Goal: Transaction & Acquisition: Purchase product/service

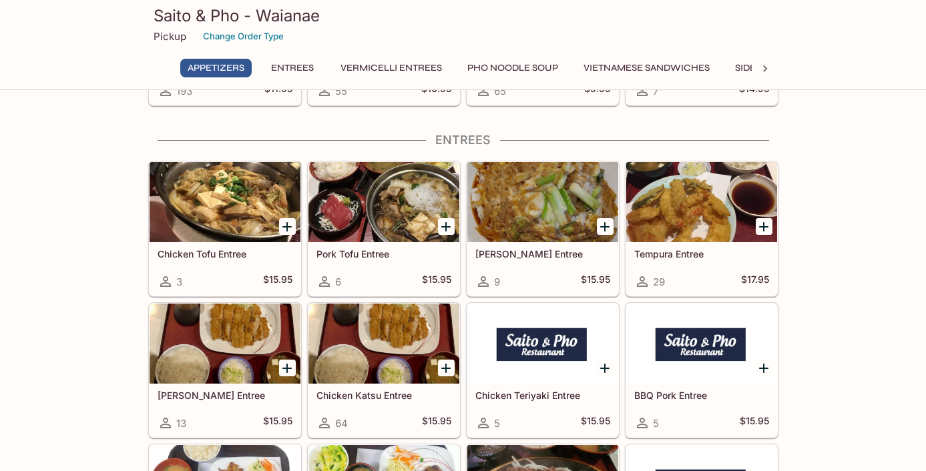
scroll to position [384, 0]
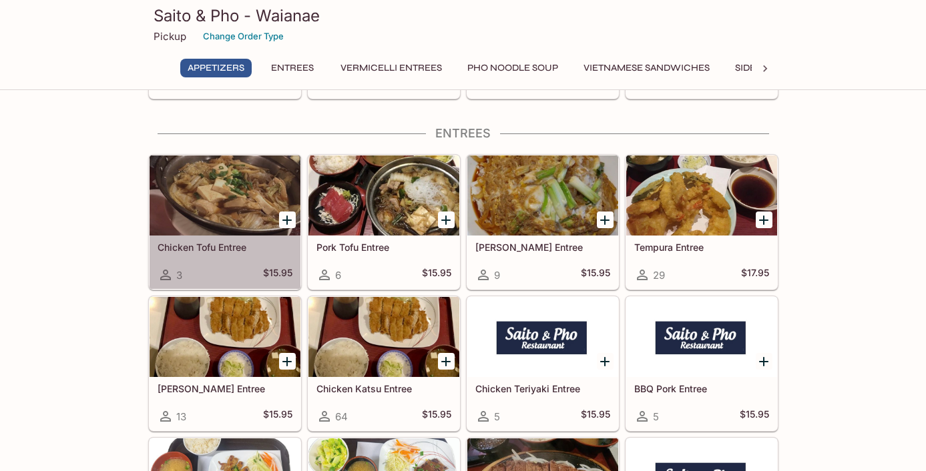
click at [223, 209] on div at bounding box center [225, 196] width 151 height 80
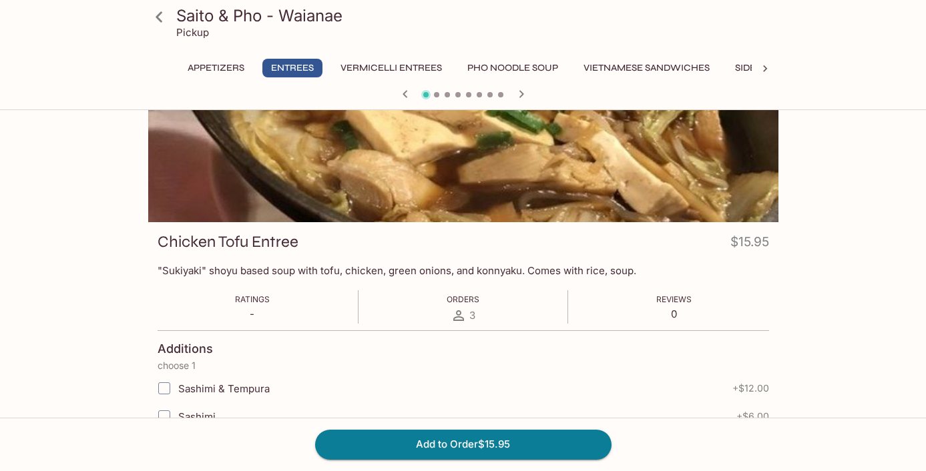
scroll to position [75, 0]
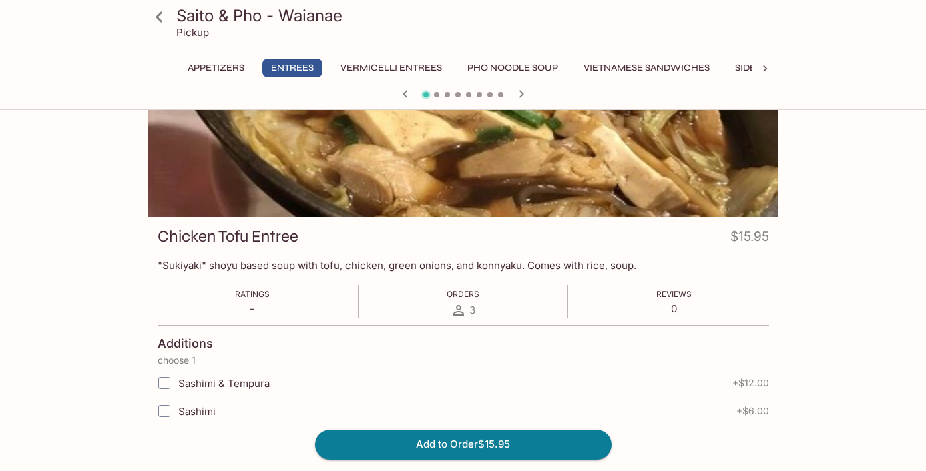
click at [162, 15] on icon at bounding box center [159, 16] width 23 height 23
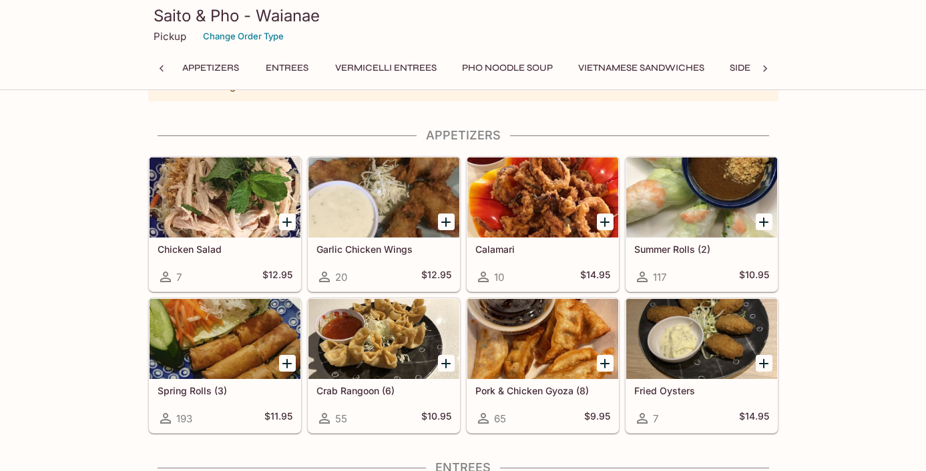
scroll to position [47, 0]
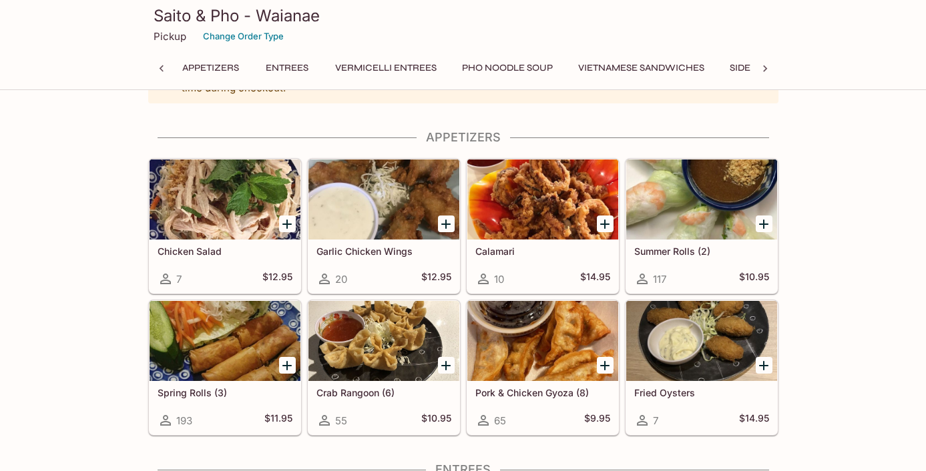
click at [401, 195] on div at bounding box center [383, 200] width 151 height 80
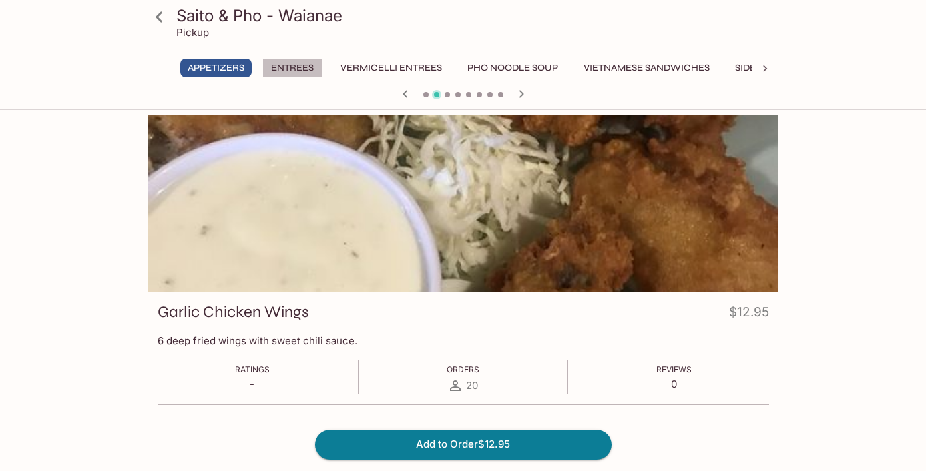
click at [305, 69] on button "Entrees" at bounding box center [292, 68] width 60 height 19
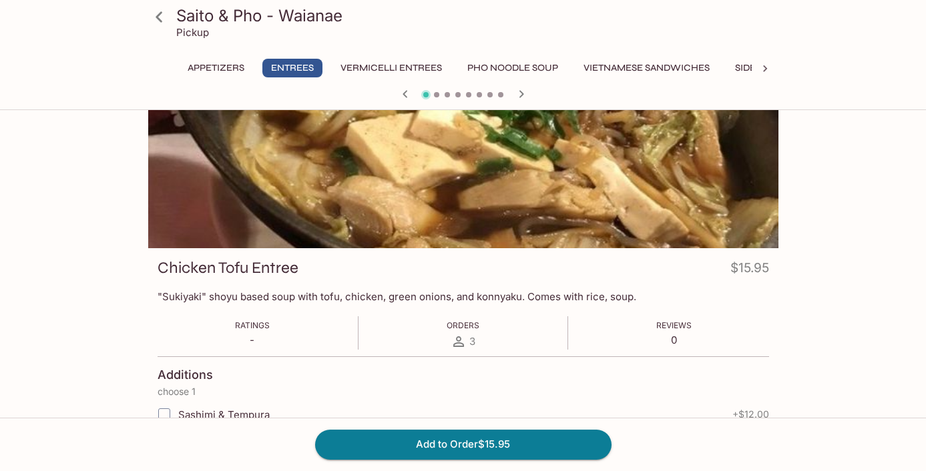
scroll to position [115, 0]
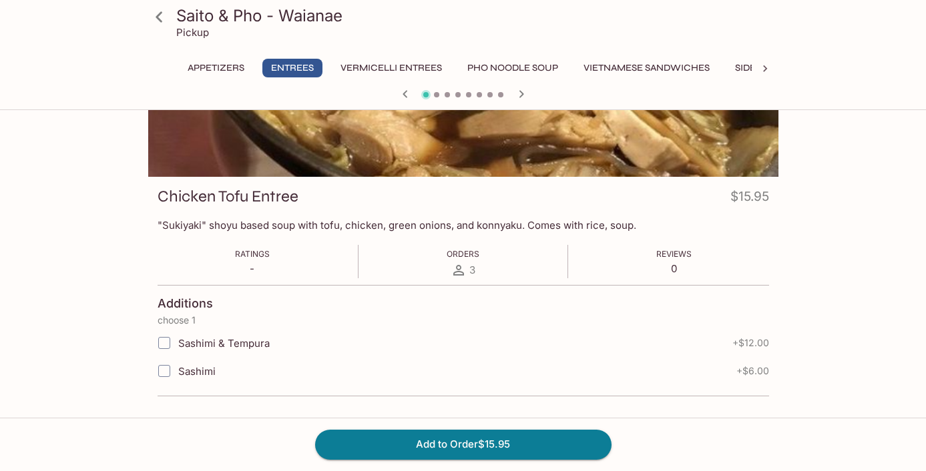
click at [304, 67] on button "Entrees" at bounding box center [292, 68] width 60 height 19
click at [155, 11] on icon at bounding box center [159, 16] width 23 height 23
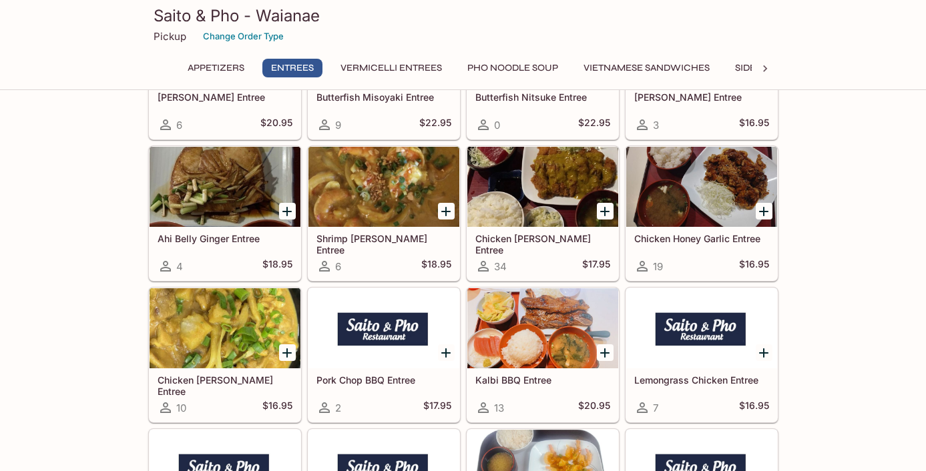
scroll to position [1386, 0]
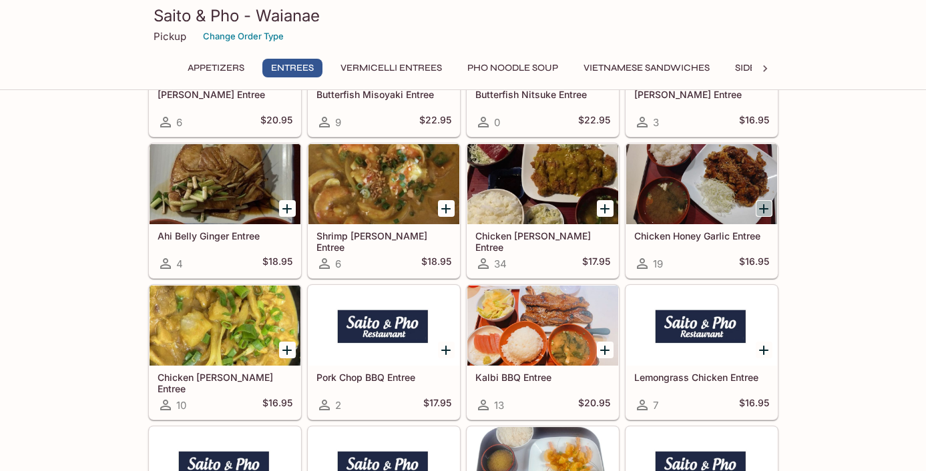
click at [764, 204] on icon "Add Chicken Honey Garlic Entree" at bounding box center [764, 209] width 16 height 16
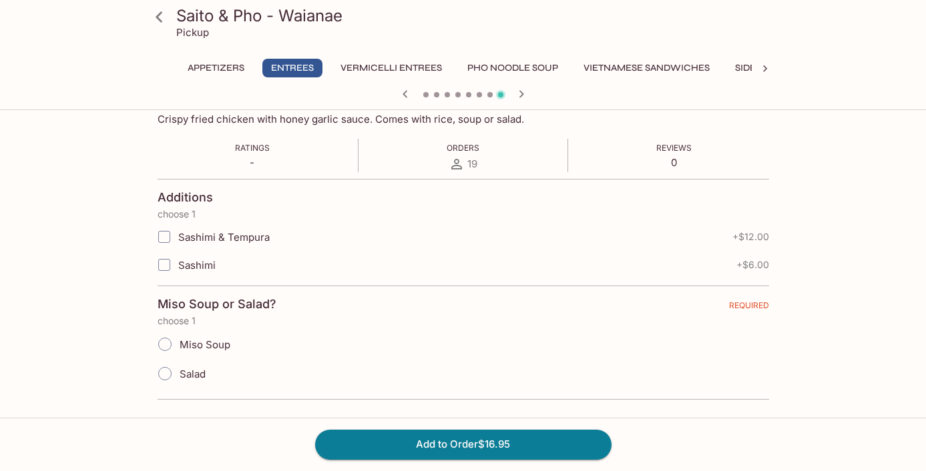
scroll to position [224, 0]
click at [163, 371] on input "Salad" at bounding box center [165, 372] width 28 height 28
radio input "true"
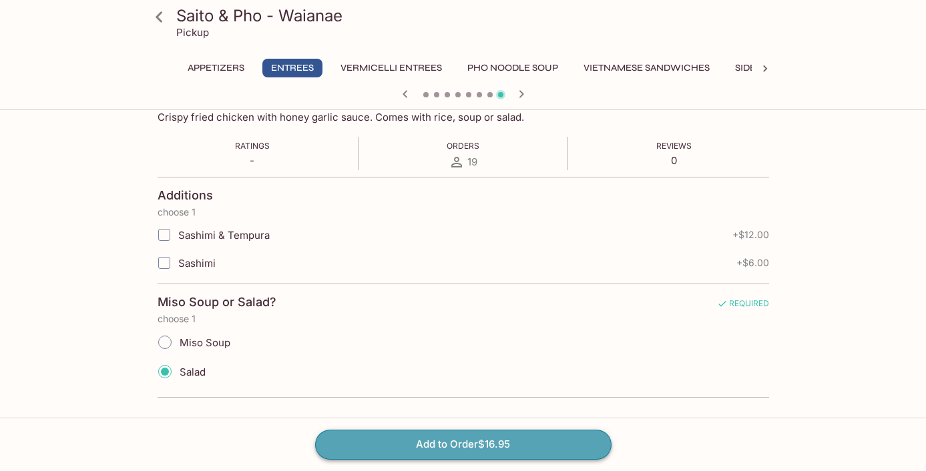
click at [517, 443] on button "Add to Order $16.95" at bounding box center [463, 444] width 296 height 29
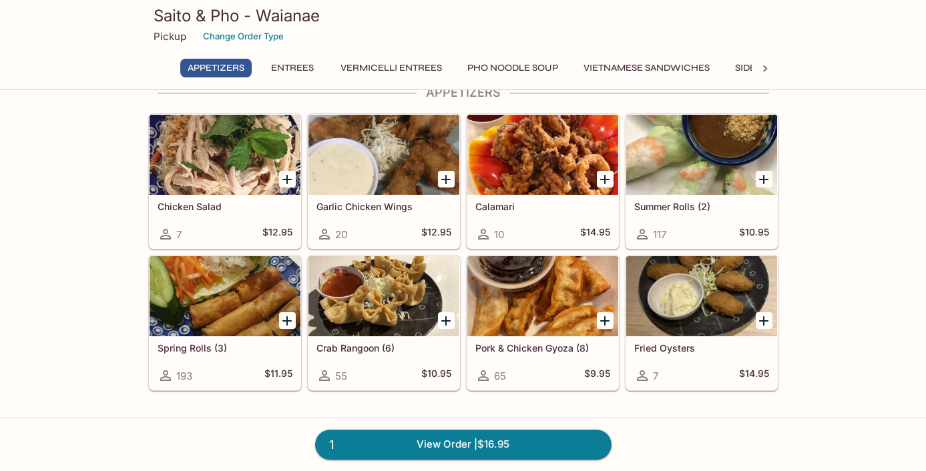
scroll to position [95, 0]
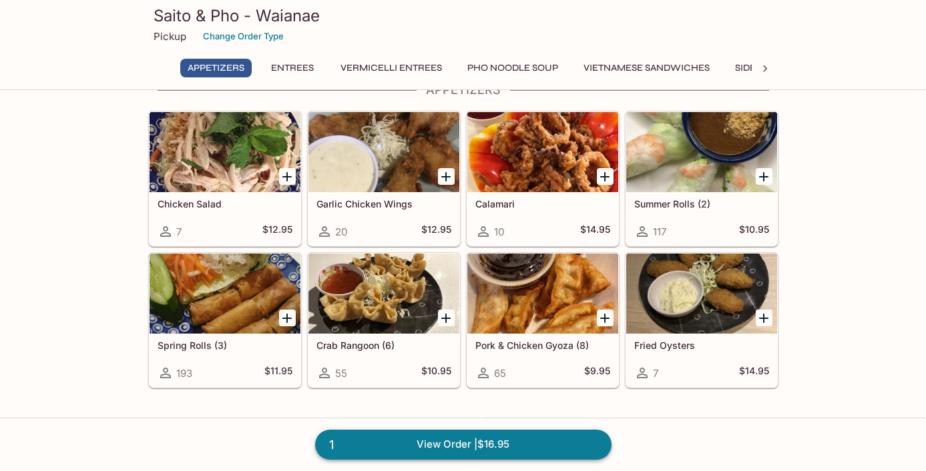
click at [559, 447] on link "1 View Order | $16.95" at bounding box center [463, 444] width 296 height 29
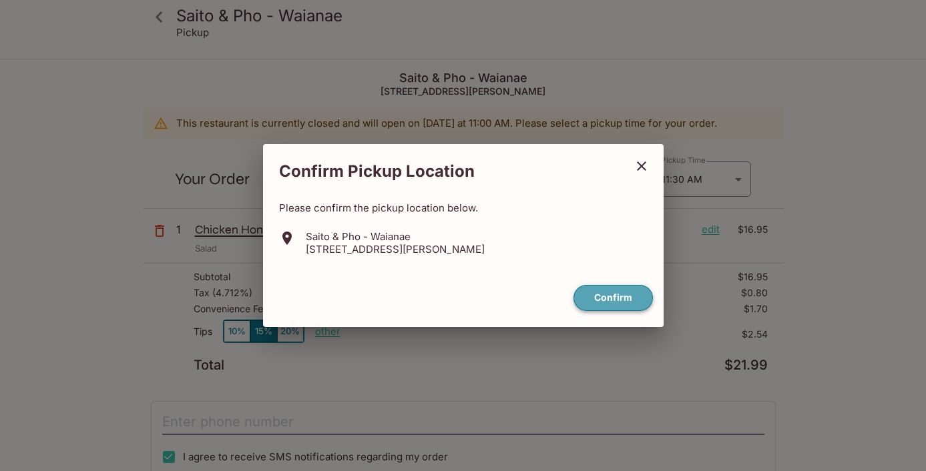
click at [620, 298] on button "Confirm" at bounding box center [612, 298] width 79 height 26
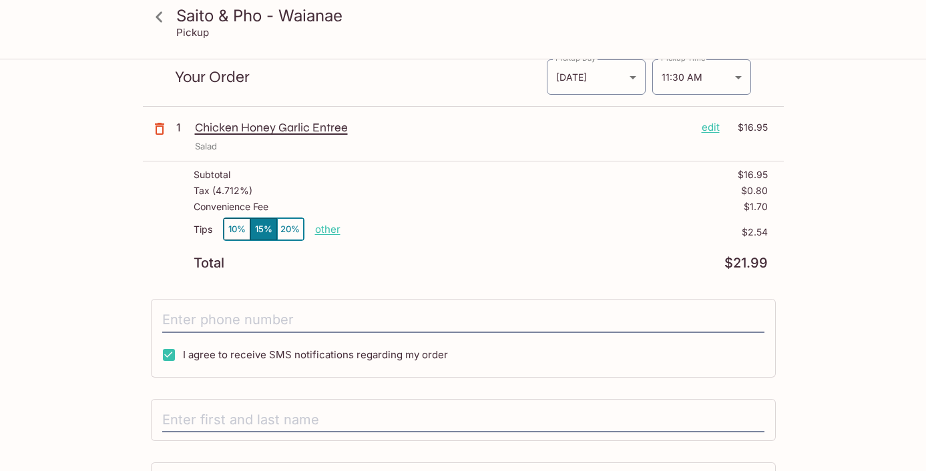
scroll to position [103, 0]
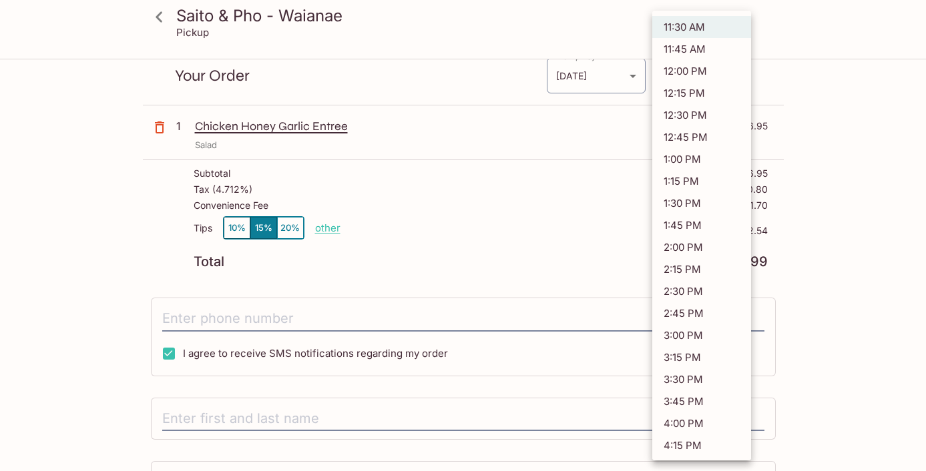
click at [736, 75] on body "Saito & Pho - Waianae Pickup Saito & Pho - Waianae 86-120 Farrington Hwy, Waian…" at bounding box center [463, 192] width 926 height 471
click at [711, 30] on li "11:30 AM" at bounding box center [701, 27] width 99 height 22
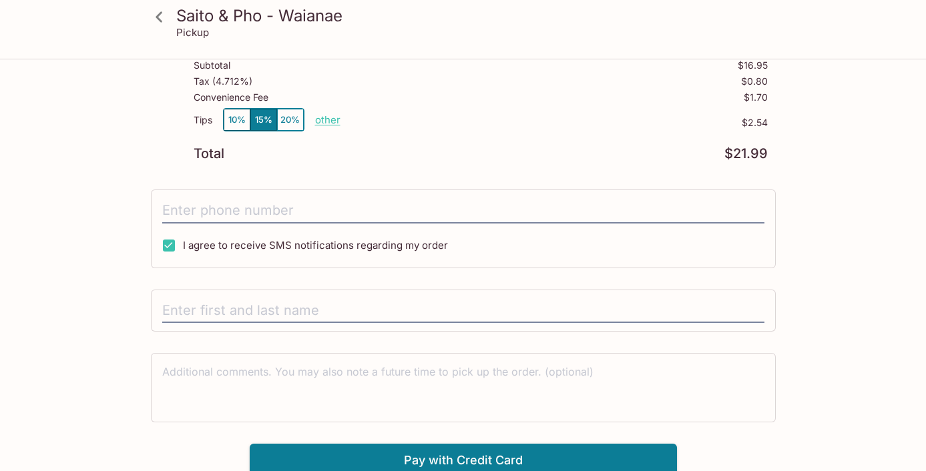
scroll to position [218, 0]
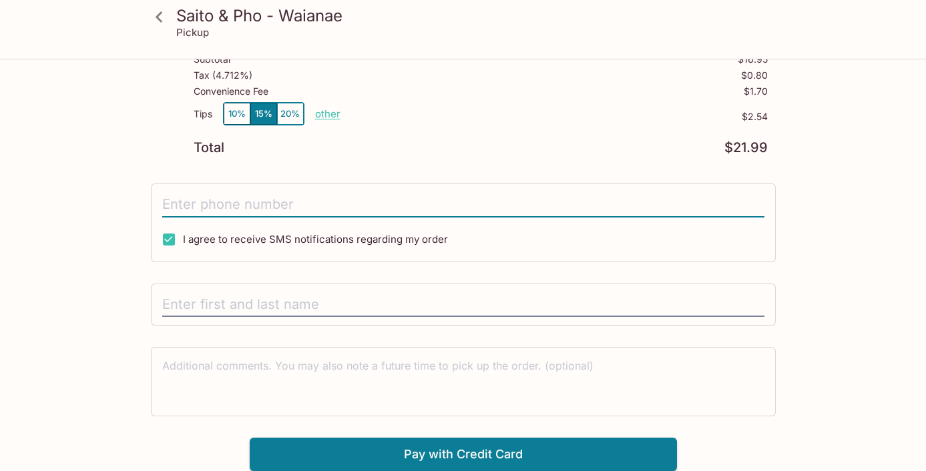
click at [471, 202] on input "tel" at bounding box center [463, 204] width 602 height 25
type input "(808) 255-7405"
click at [172, 242] on input "I agree to receive SMS notifications regarding my order" at bounding box center [169, 239] width 27 height 27
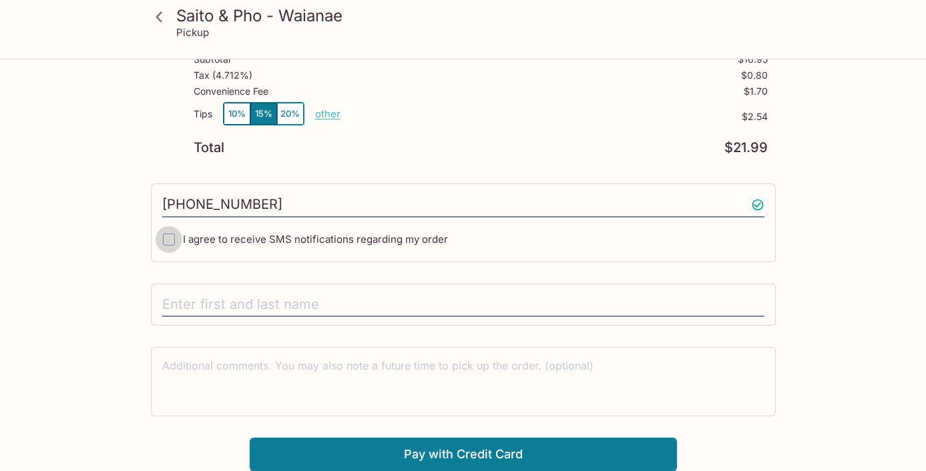
click at [168, 238] on input "I agree to receive SMS notifications regarding my order" at bounding box center [169, 239] width 27 height 27
checkbox input "true"
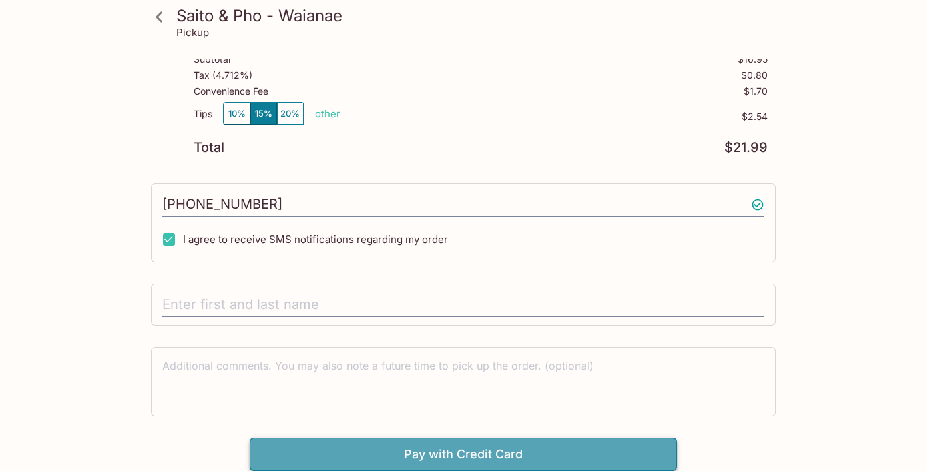
click at [581, 459] on button "Pay with Credit Card" at bounding box center [463, 454] width 427 height 33
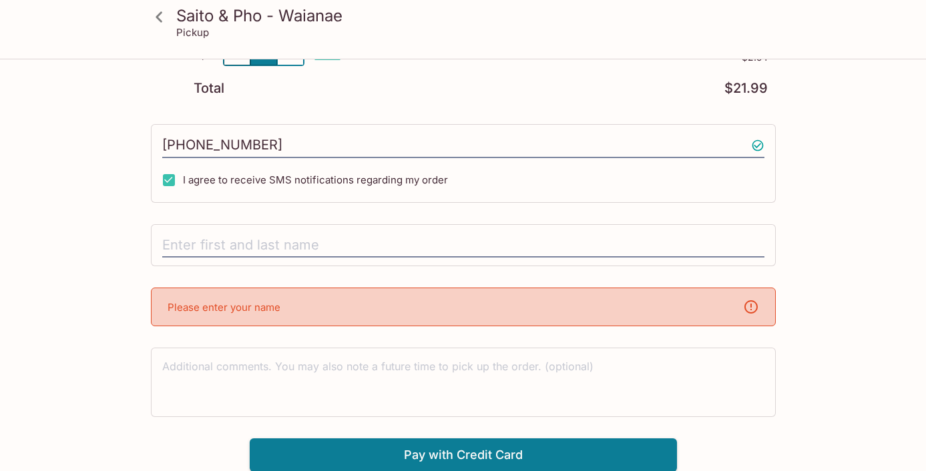
scroll to position [278, 0]
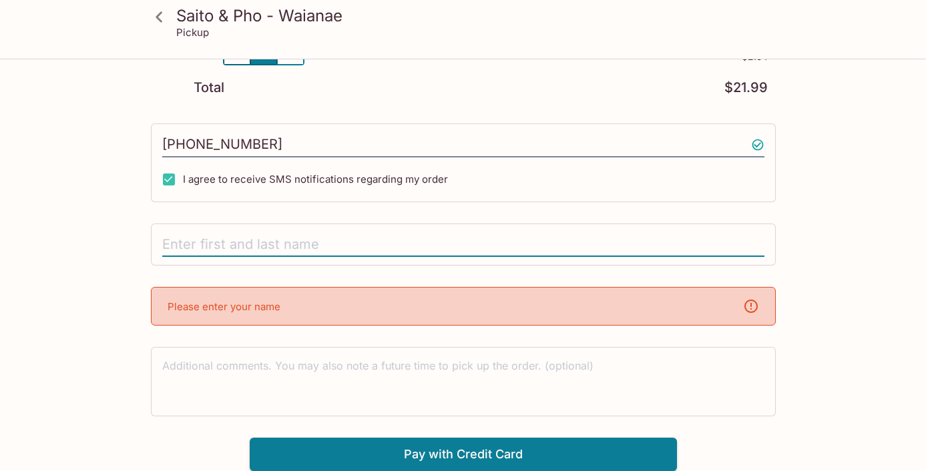
click at [432, 236] on input "text" at bounding box center [463, 244] width 602 height 25
click at [433, 239] on input "text" at bounding box center [463, 244] width 602 height 25
type input "Rebecca Hirakami"
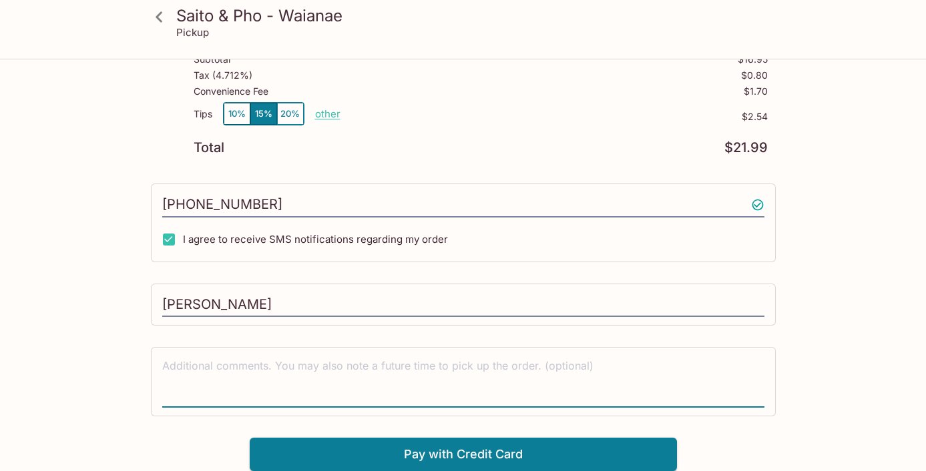
click at [561, 370] on textarea at bounding box center [463, 381] width 602 height 46
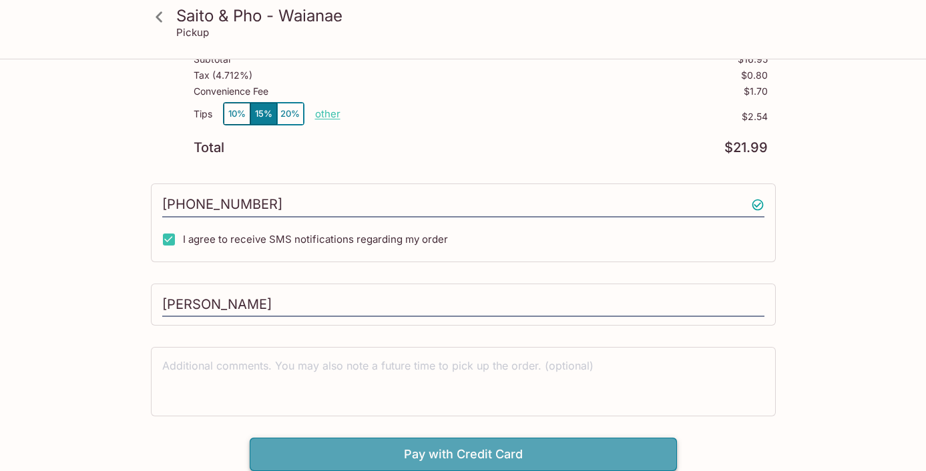
click at [538, 459] on button "Pay with Credit Card" at bounding box center [463, 454] width 427 height 33
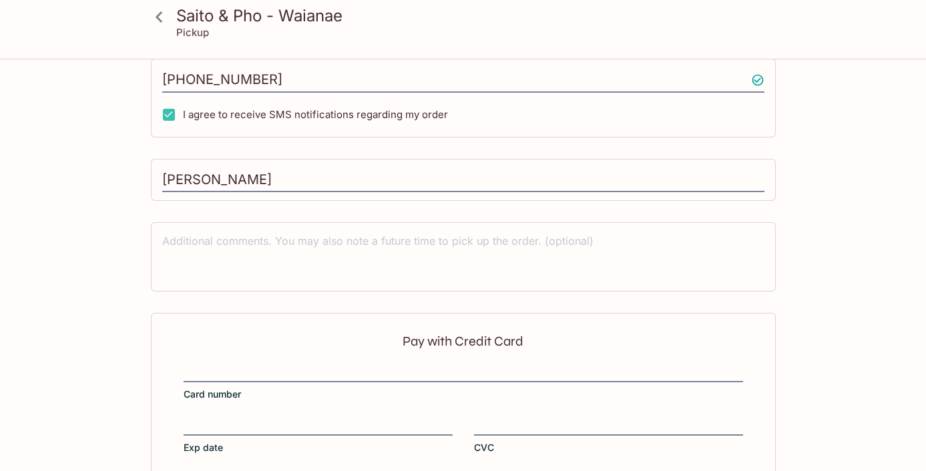
scroll to position [418, 0]
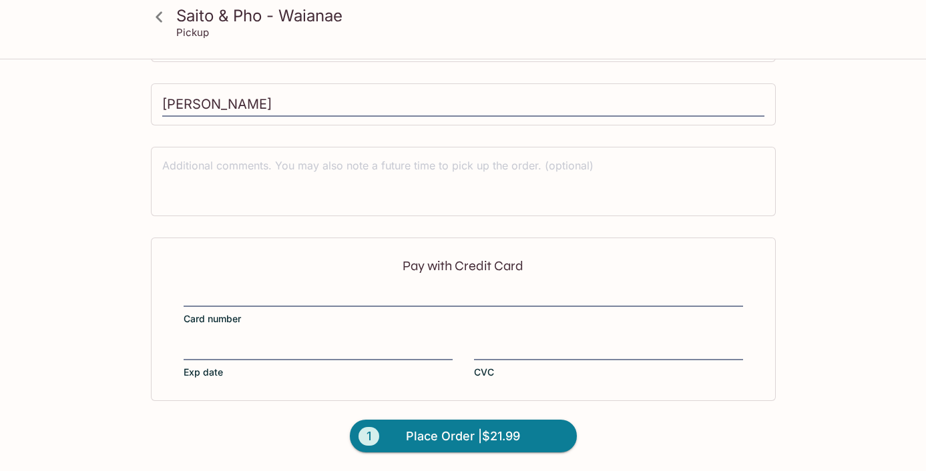
click at [395, 340] on div "Pay with Credit Card Card number Exp date CVC" at bounding box center [463, 319] width 625 height 163
click at [225, 343] on iframe at bounding box center [318, 350] width 269 height 15
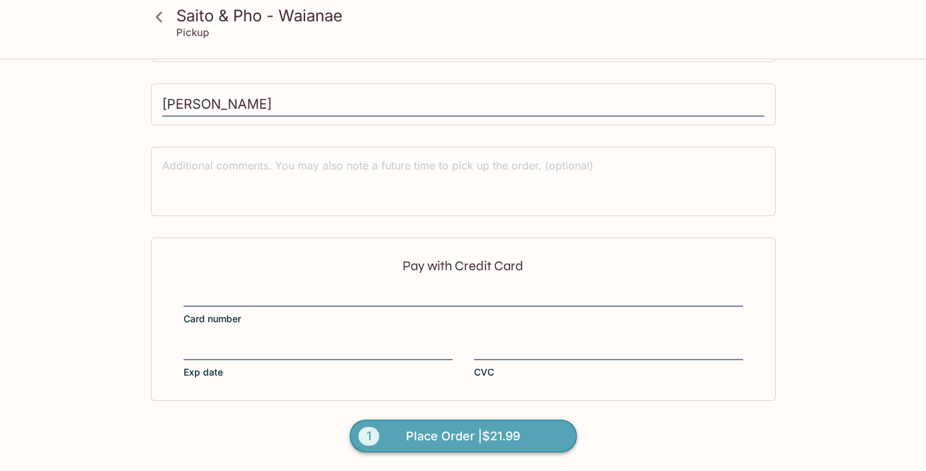
click at [471, 433] on span "Place Order | $21.99" at bounding box center [463, 436] width 114 height 21
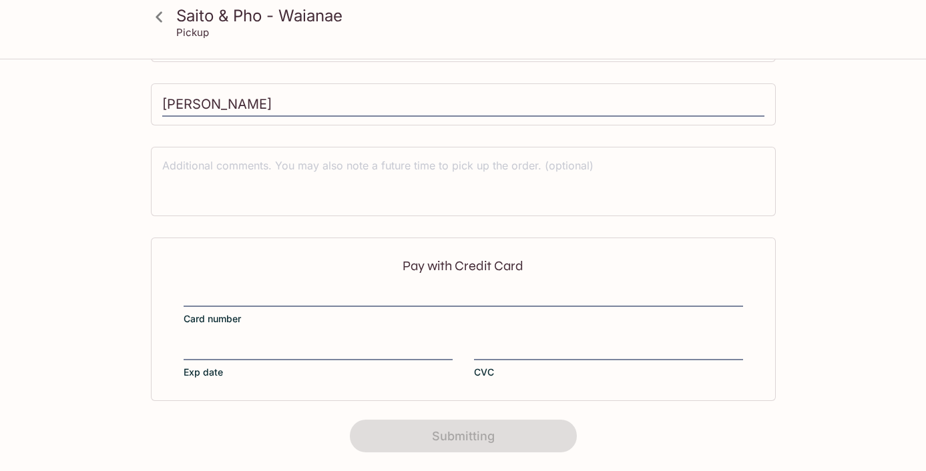
scroll to position [304, 0]
